Goal: Transaction & Acquisition: Subscribe to service/newsletter

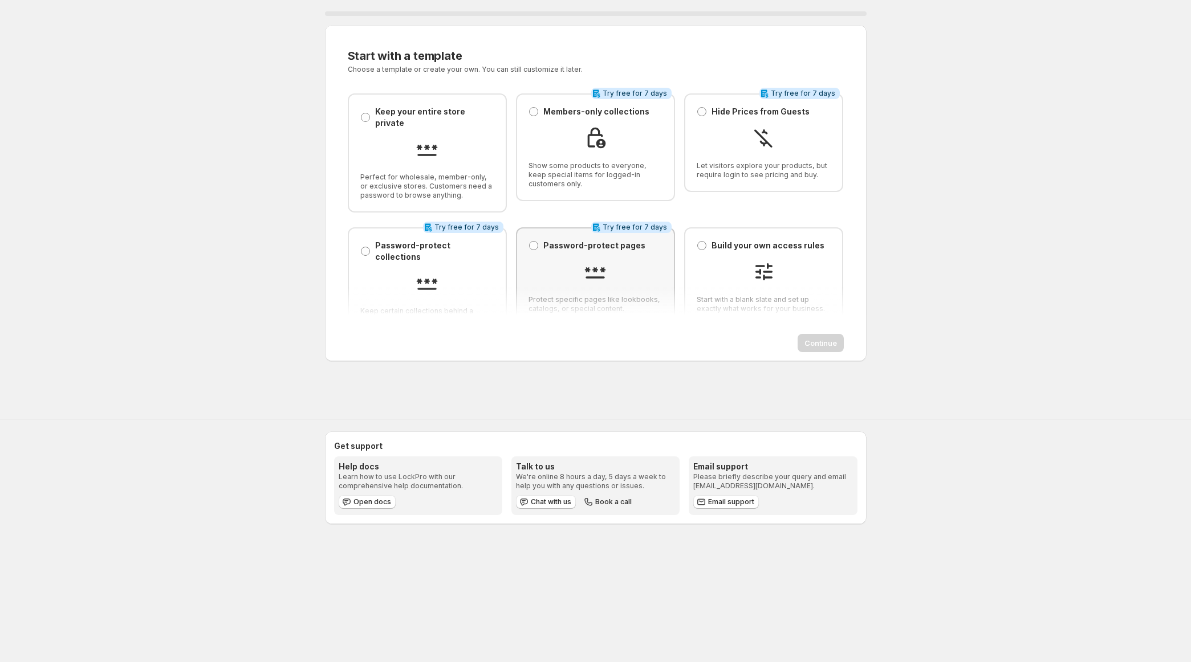
click at [538, 240] on div "Password-protect pages Password-protect pages" at bounding box center [586, 245] width 117 height 11
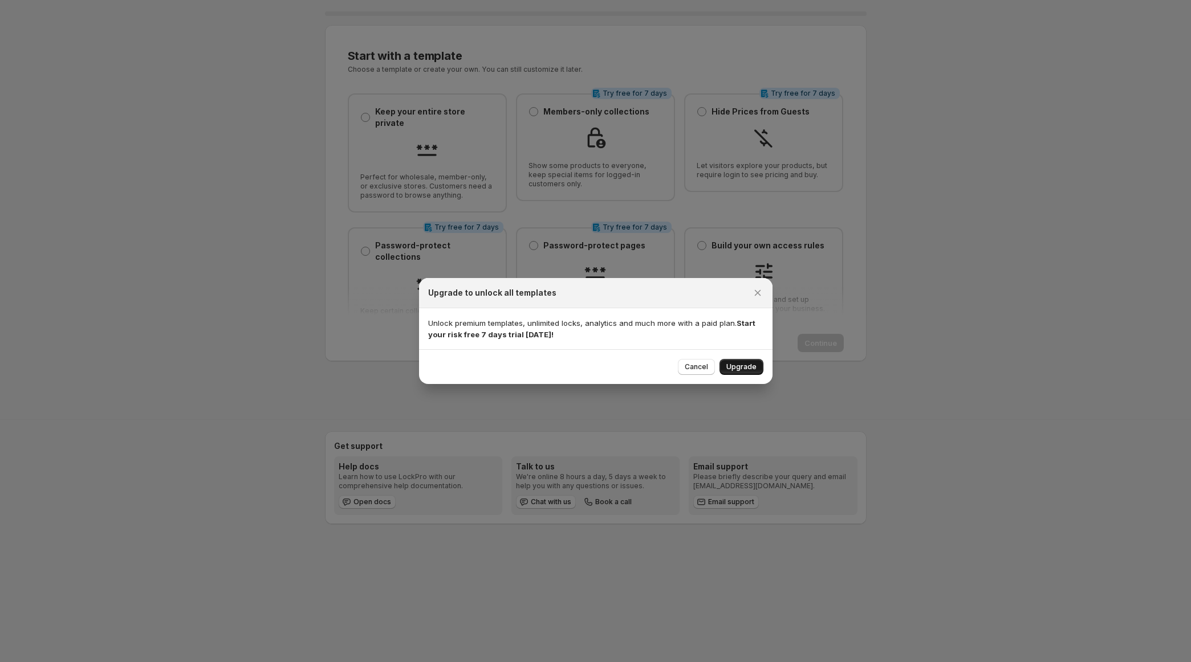
click at [746, 367] on span "Upgrade" at bounding box center [741, 367] width 30 height 9
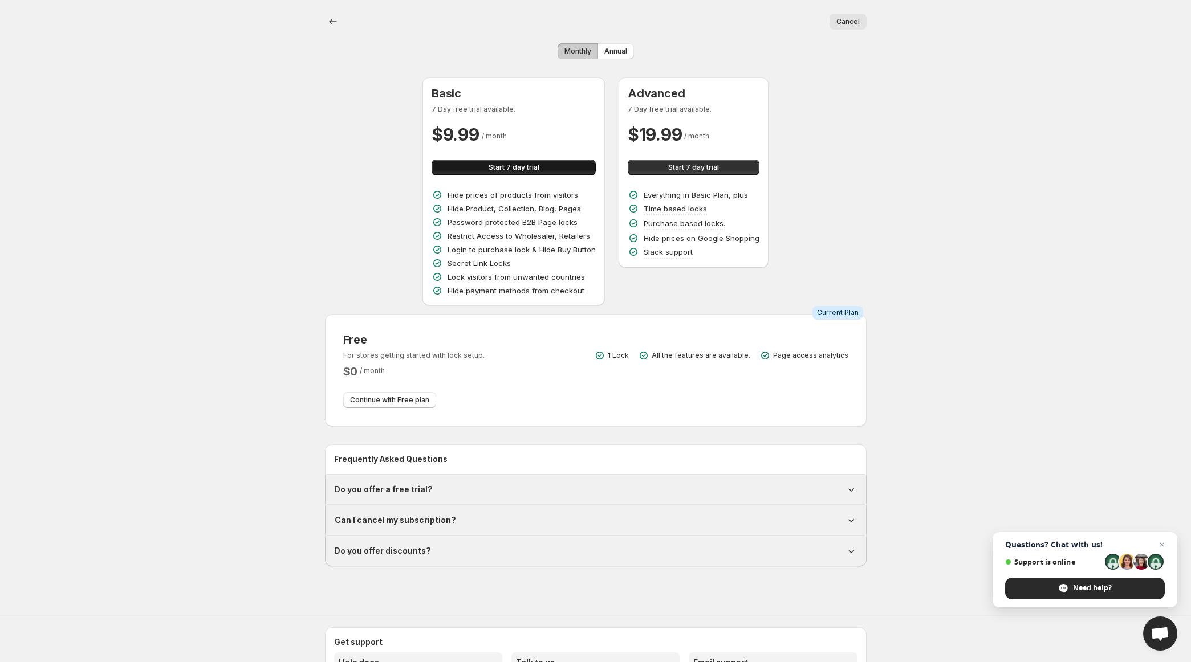
click at [518, 167] on span "Start 7 day trial" at bounding box center [514, 167] width 51 height 9
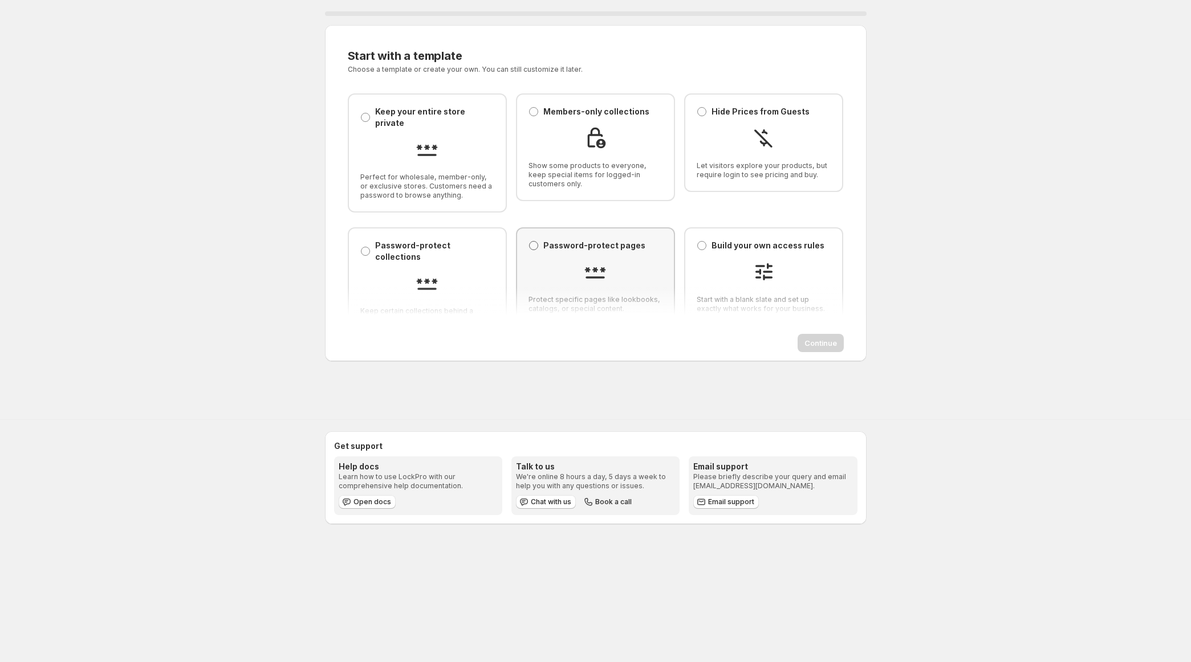
click at [533, 241] on span at bounding box center [533, 245] width 9 height 9
click at [816, 343] on span "Continue" at bounding box center [820, 342] width 32 height 11
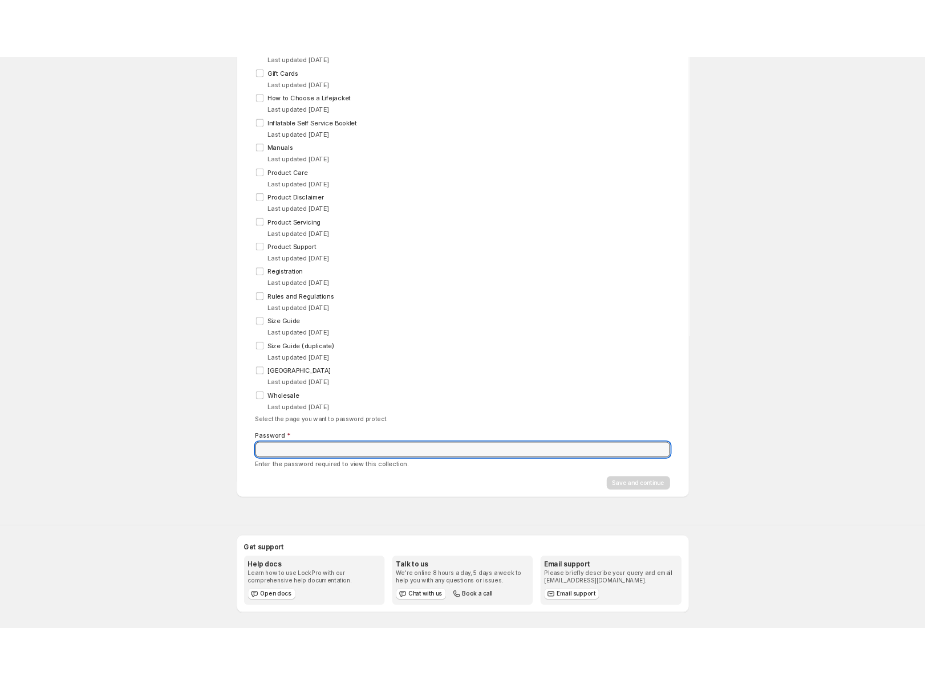
scroll to position [209, 0]
